Goal: Download file/media

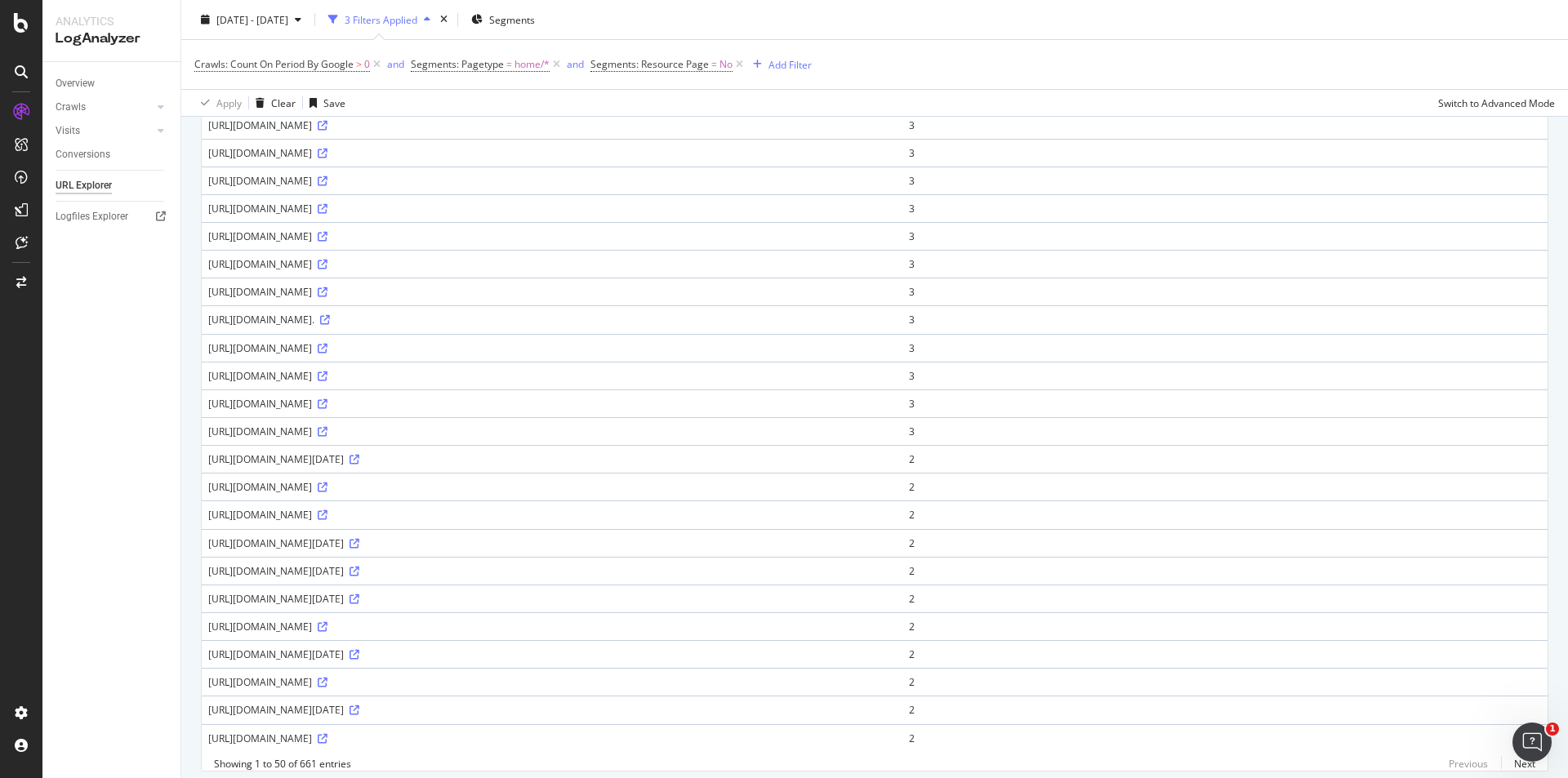
scroll to position [1035, 0]
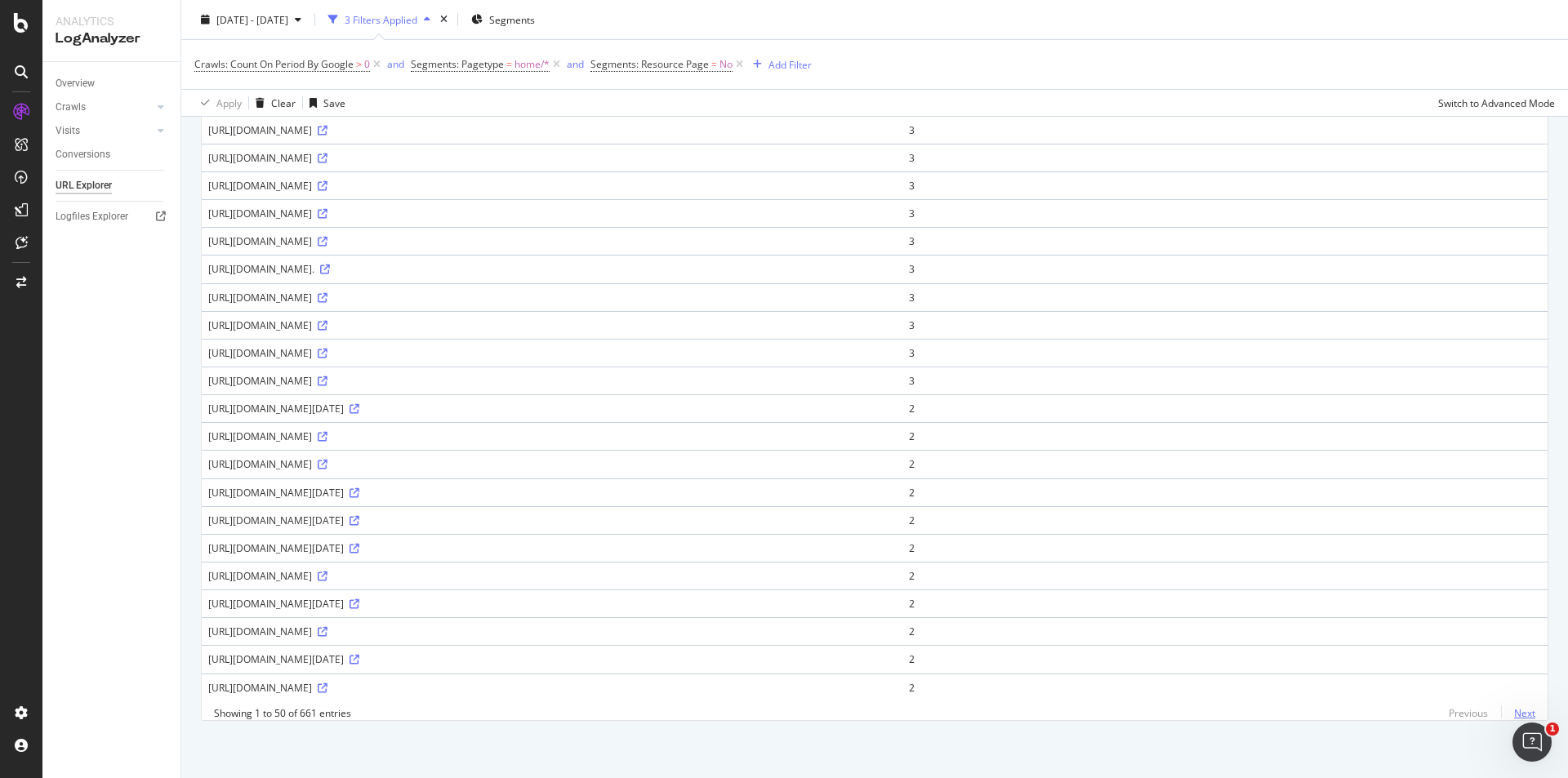
click at [1501, 716] on link "Next" at bounding box center [1518, 713] width 34 height 23
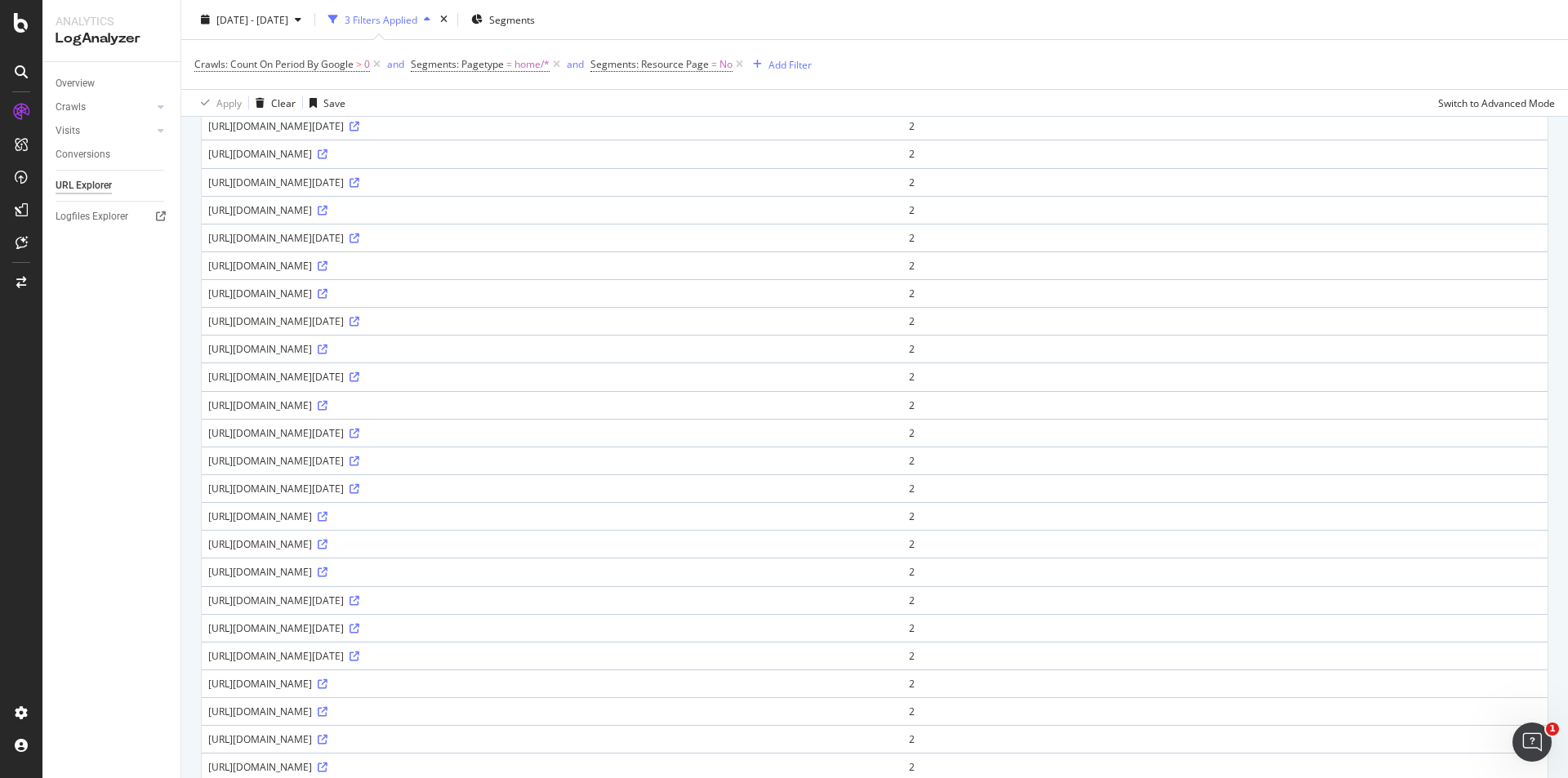
scroll to position [1049, 0]
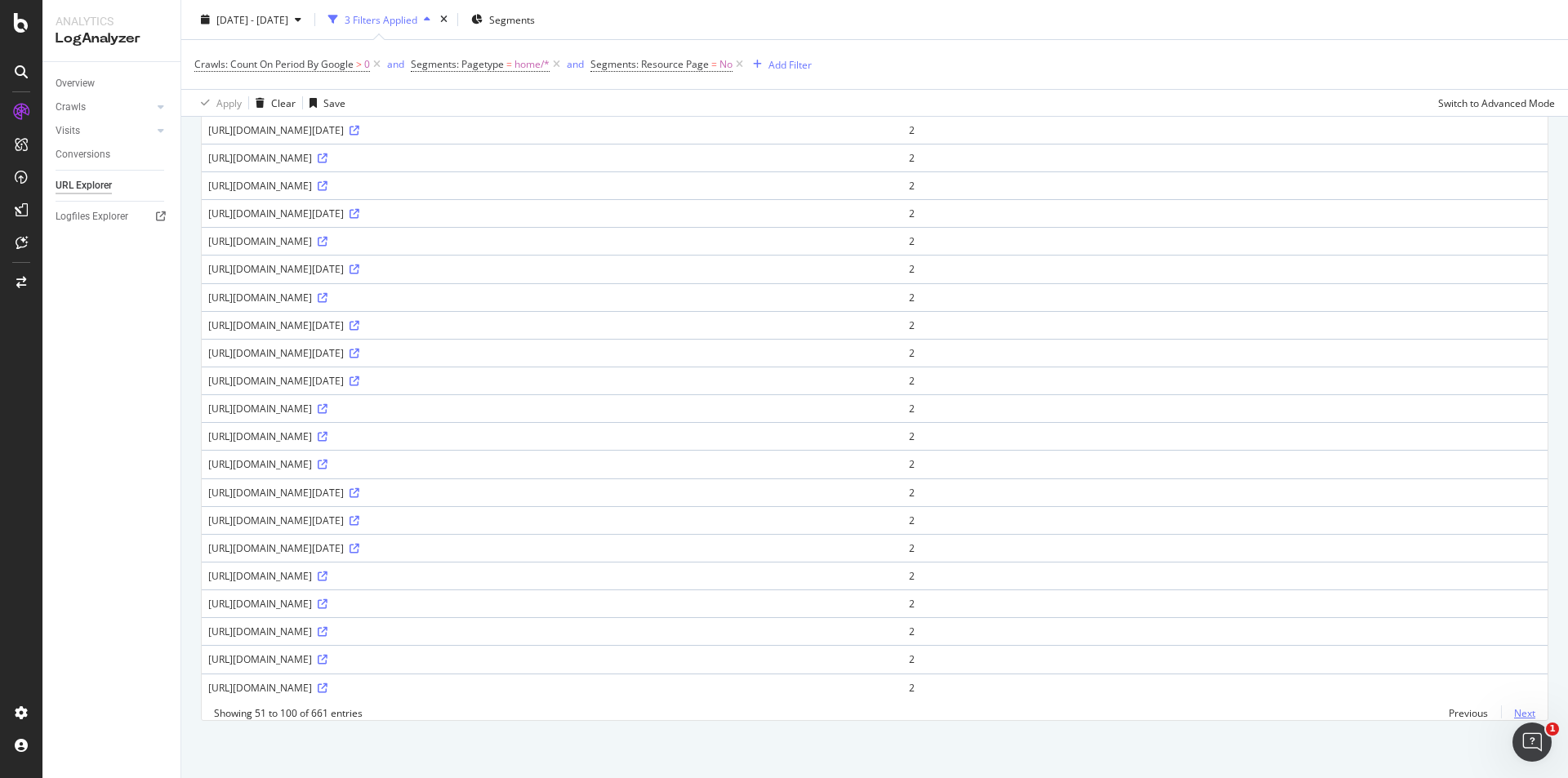
click at [1512, 707] on link "Next" at bounding box center [1518, 713] width 34 height 23
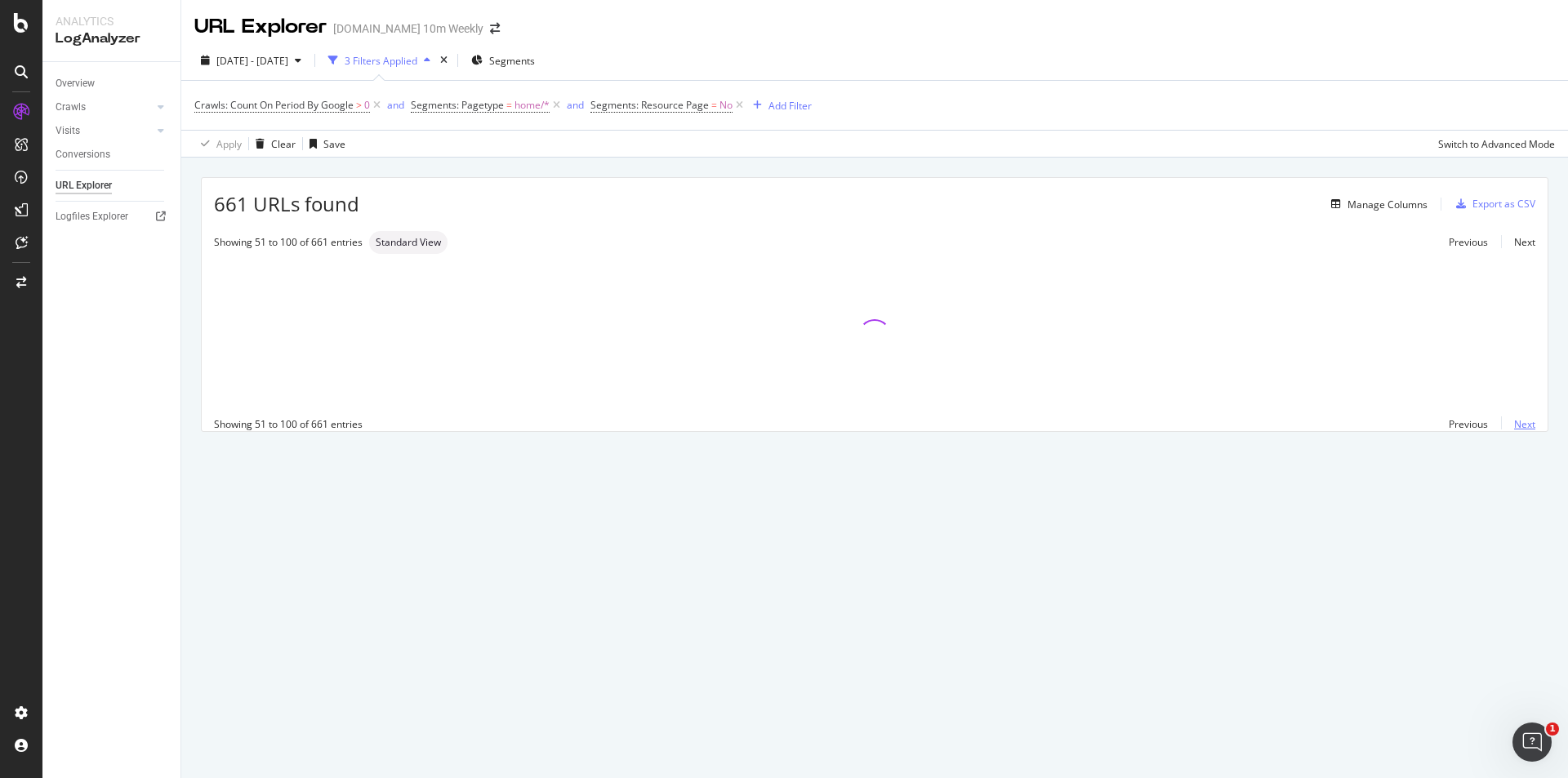
scroll to position [0, 0]
click at [1530, 206] on div "Export as CSV" at bounding box center [1504, 204] width 63 height 14
